Goal: Task Accomplishment & Management: Use online tool/utility

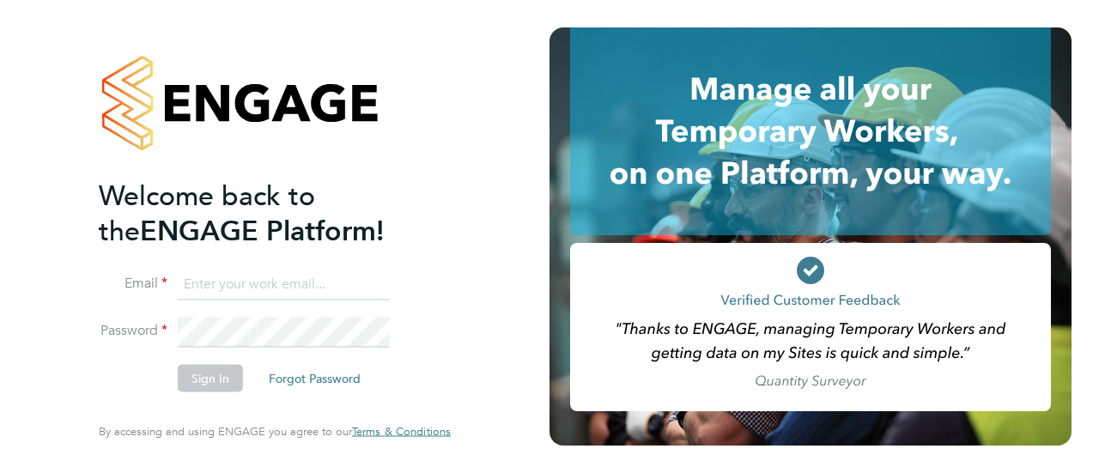
type input "[PERSON_NAME][EMAIL_ADDRESS][DOMAIN_NAME]"
click at [216, 373] on button "Sign In" at bounding box center [210, 378] width 65 height 27
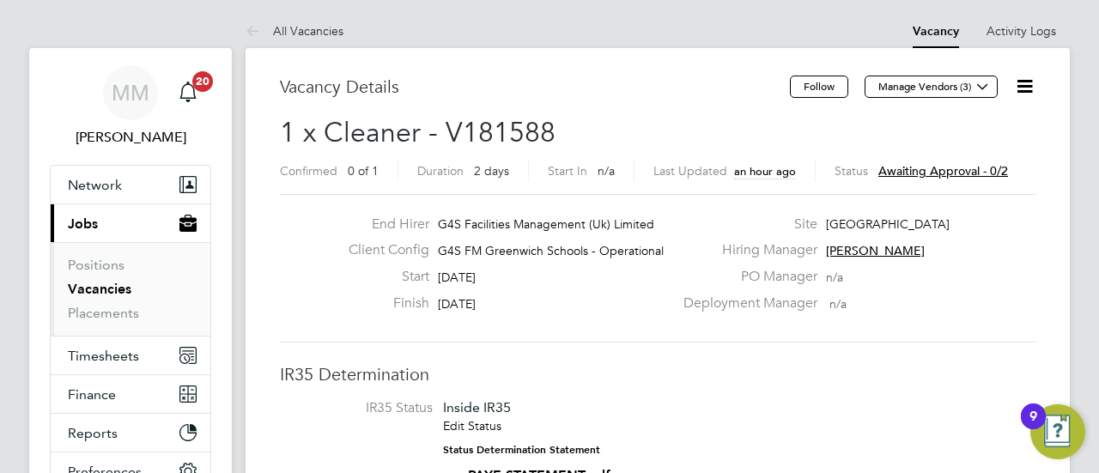
click at [923, 173] on span "Awaiting approval - 0/2" at bounding box center [943, 170] width 130 height 15
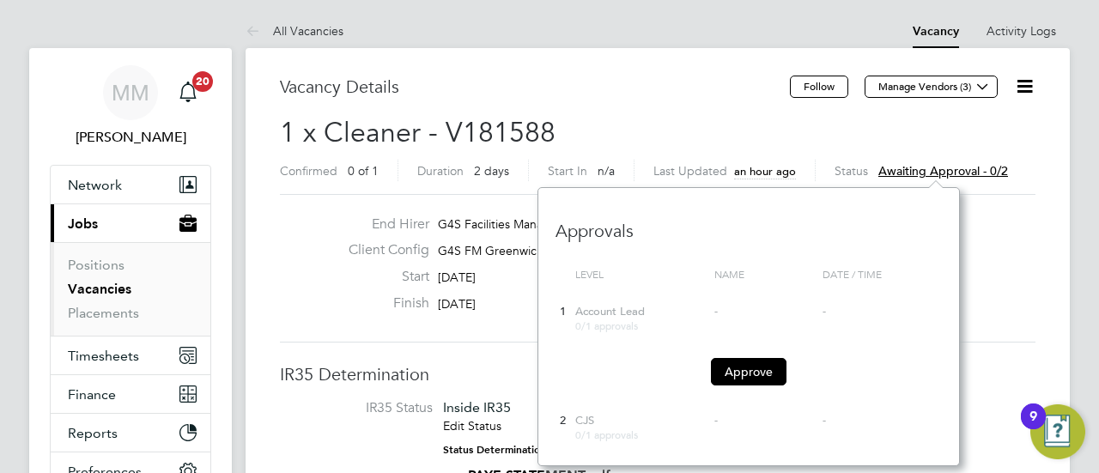
scroll to position [15, 130]
click at [737, 367] on button "Approve" at bounding box center [749, 371] width 76 height 27
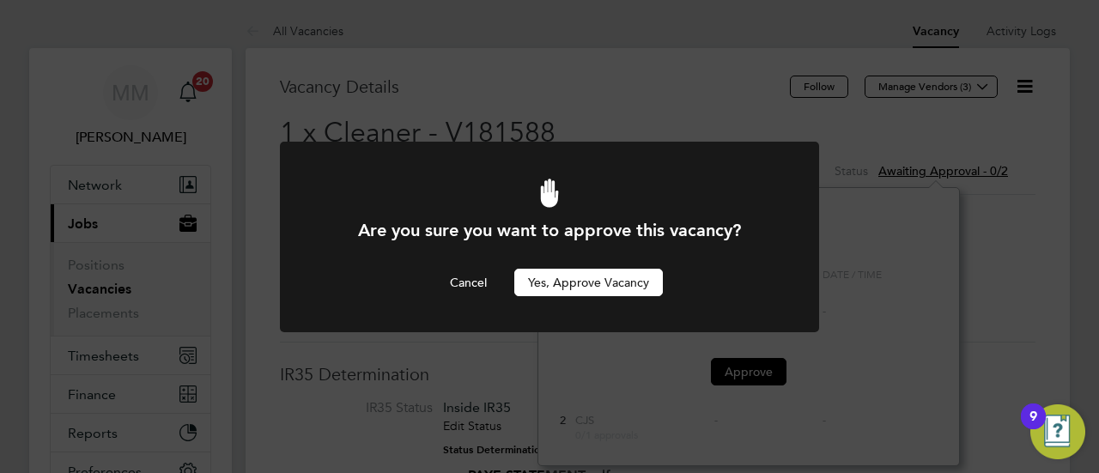
click at [645, 276] on button "Yes, Approve Vacancy" at bounding box center [588, 282] width 149 height 27
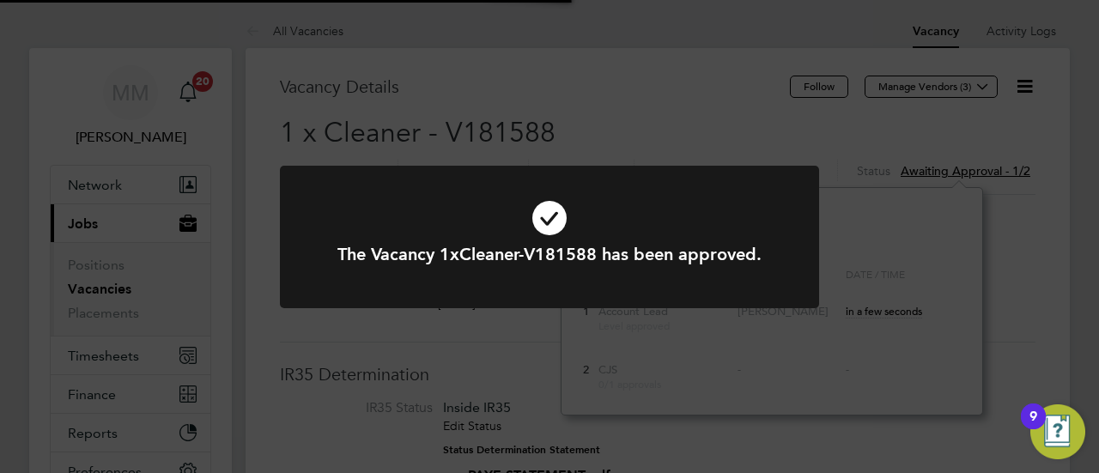
scroll to position [51, 120]
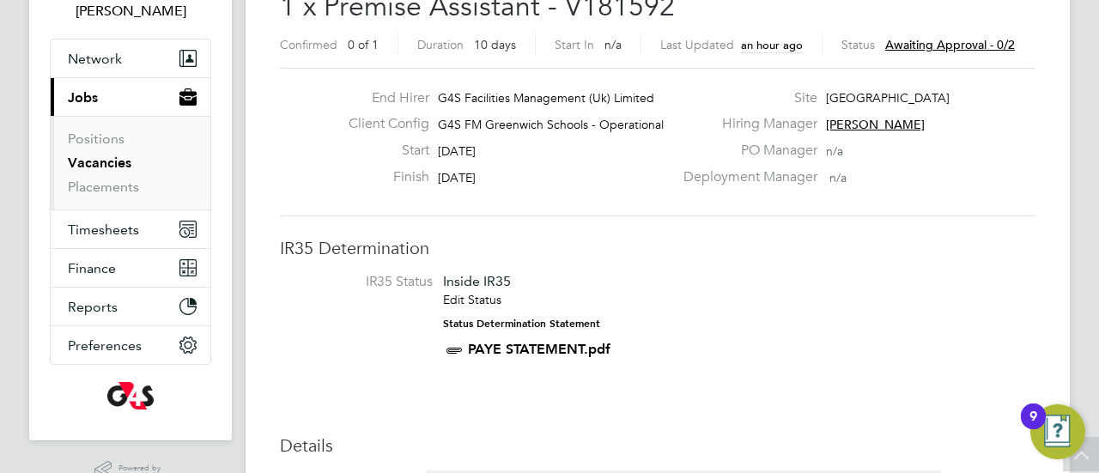
click at [920, 42] on span "Awaiting approval - 0/2" at bounding box center [950, 44] width 130 height 15
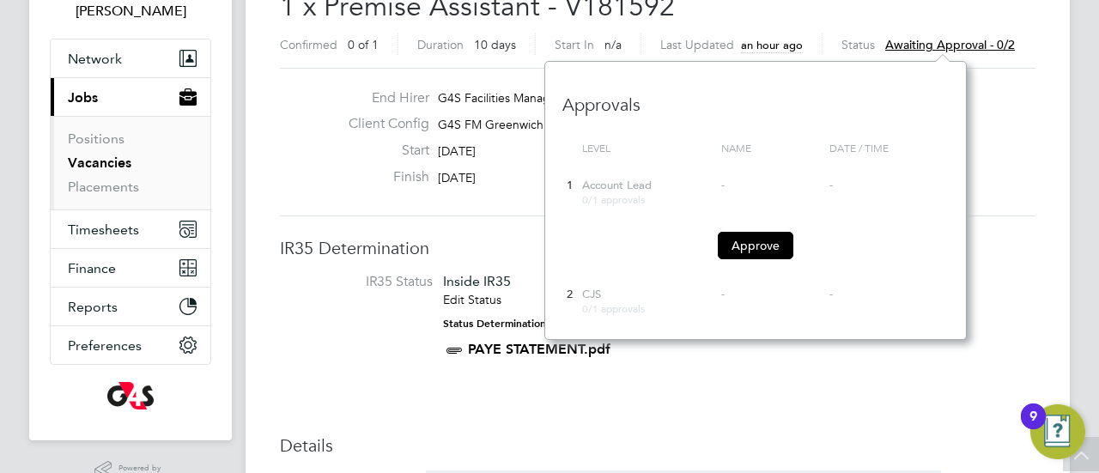
scroll to position [15, 130]
click at [765, 242] on button "Approve" at bounding box center [756, 245] width 76 height 27
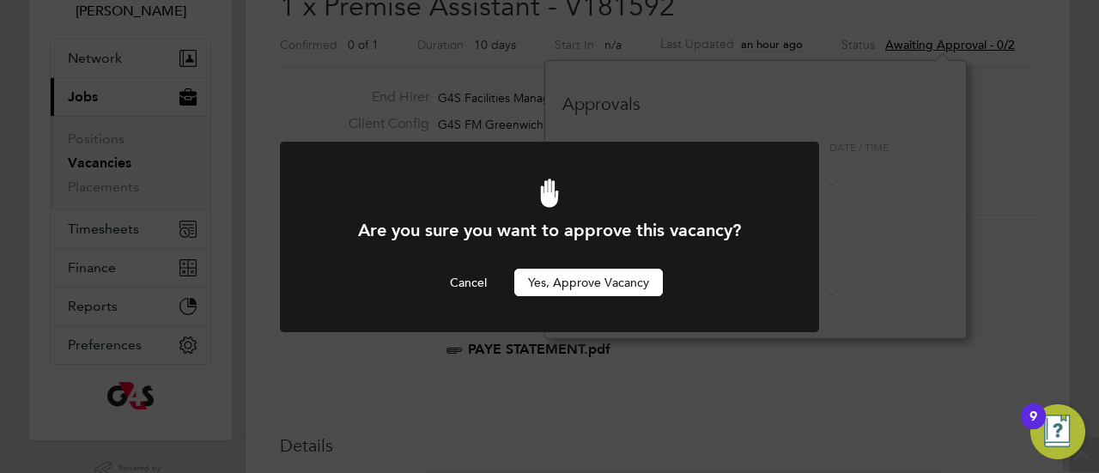
scroll to position [0, 0]
click at [598, 283] on button "Yes, Approve Vacancy" at bounding box center [588, 282] width 149 height 27
